Goal: Feedback & Contribution: Submit feedback/report problem

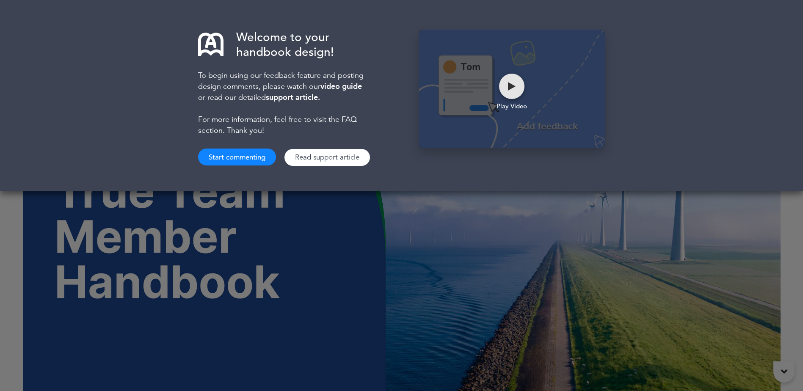
click at [519, 94] on div at bounding box center [511, 86] width 25 height 25
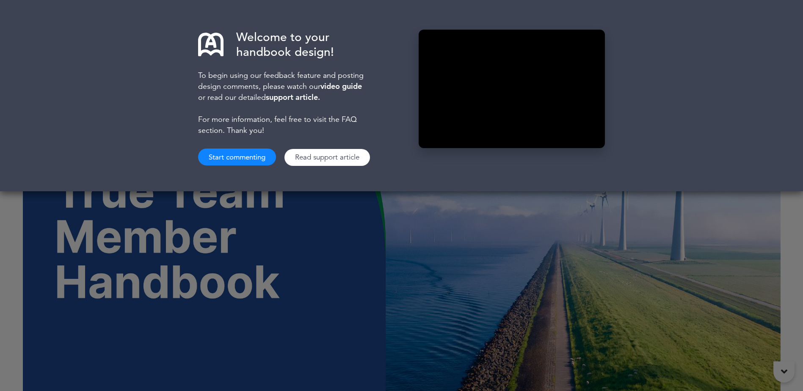
click at [479, 297] on div "Welcome to your handbook design! To begin using our feedback feature and postin…" at bounding box center [401, 195] width 803 height 391
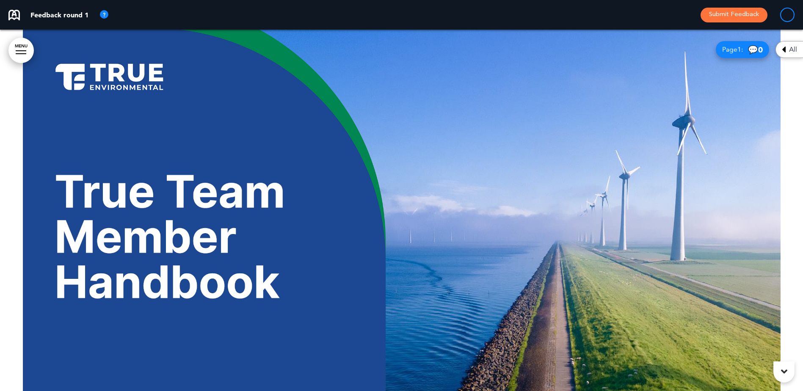
click at [405, 8] on div "Feedback round 1 Submit Feedback" at bounding box center [401, 15] width 803 height 30
click at [41, 17] on p "Feedback round 1" at bounding box center [59, 14] width 58 height 7
click at [797, 14] on div "Feedback round 1 Submit Feedback" at bounding box center [401, 15] width 803 height 30
click at [791, 12] on div at bounding box center [787, 15] width 14 height 14
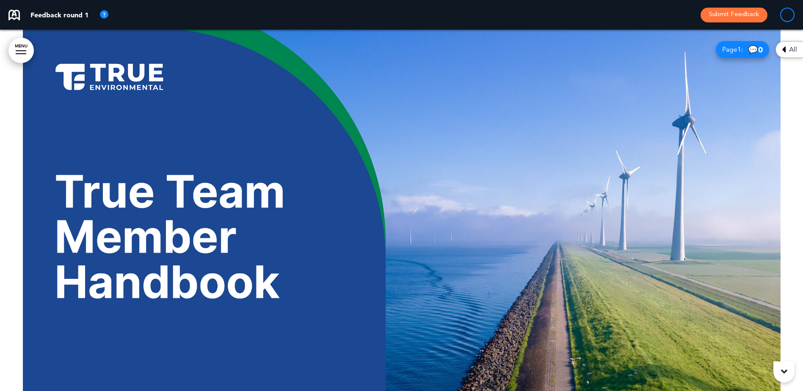
click at [785, 11] on div at bounding box center [787, 15] width 14 height 14
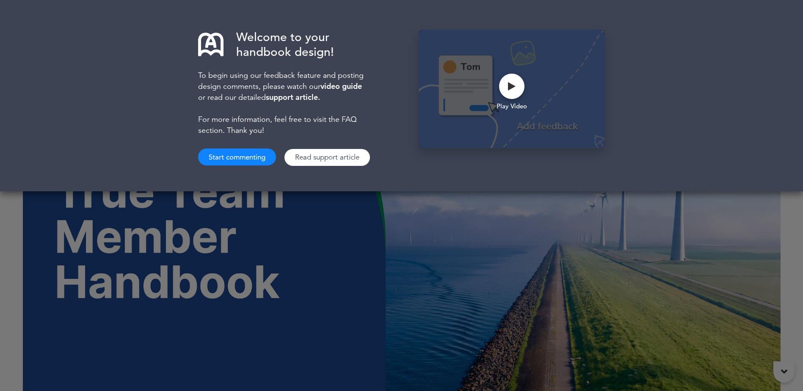
click at [238, 162] on button "Start commenting" at bounding box center [237, 157] width 78 height 17
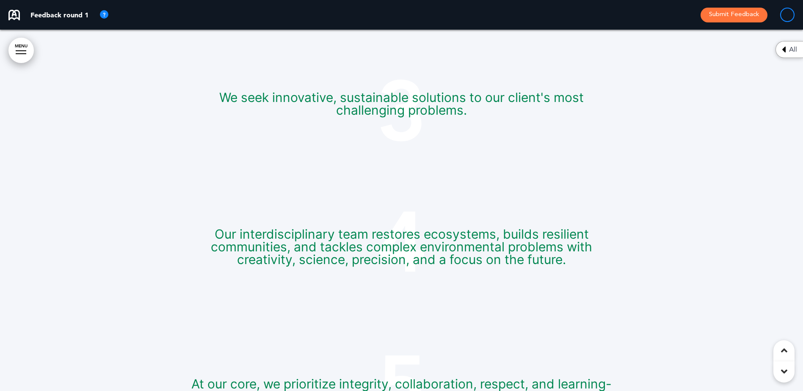
scroll to position [3555, 0]
